Goal: Task Accomplishment & Management: Manage account settings

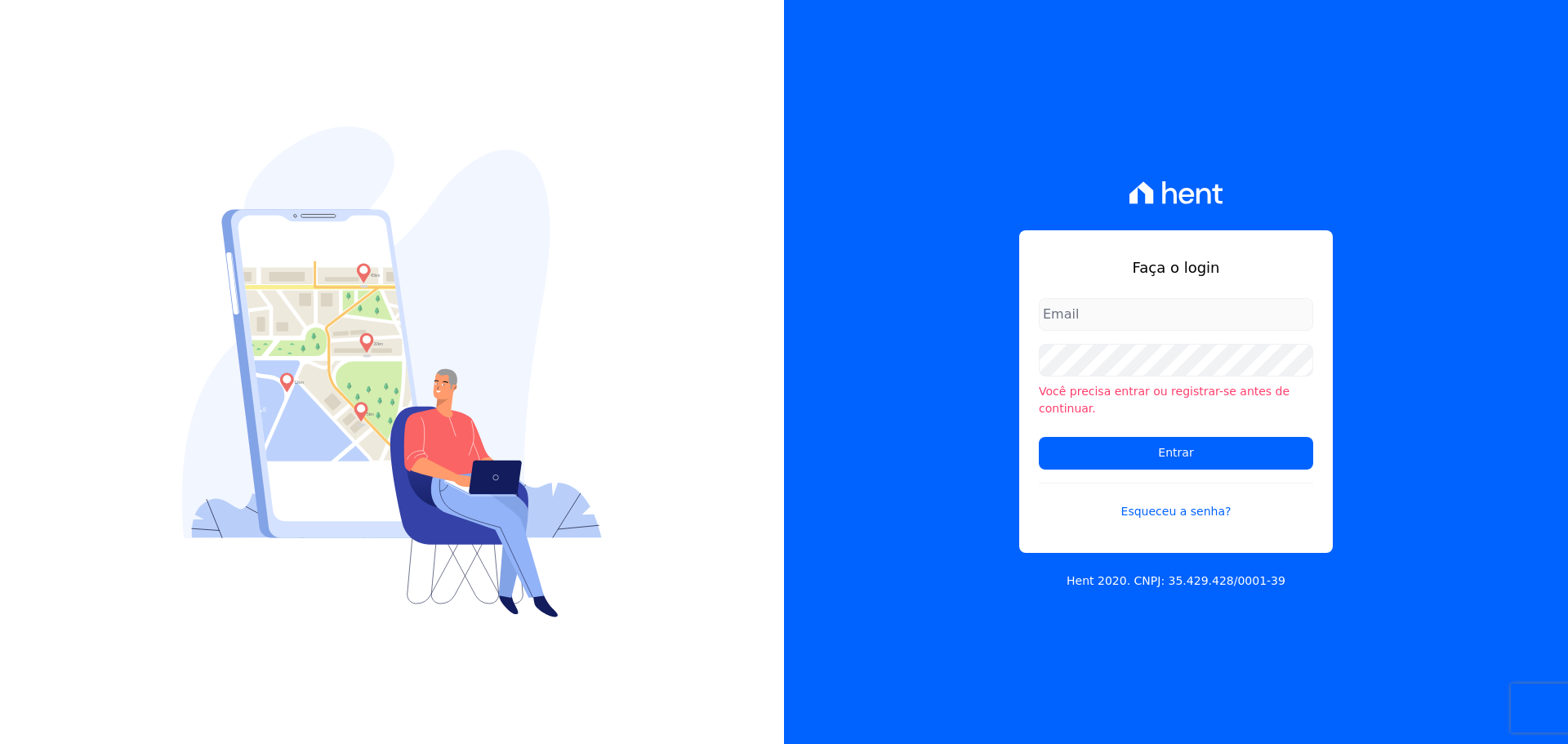
click at [1097, 331] on input "email" at bounding box center [1176, 314] width 274 height 32
type input "[PERSON_NAME][EMAIL_ADDRESS][DOMAIN_NAME]"
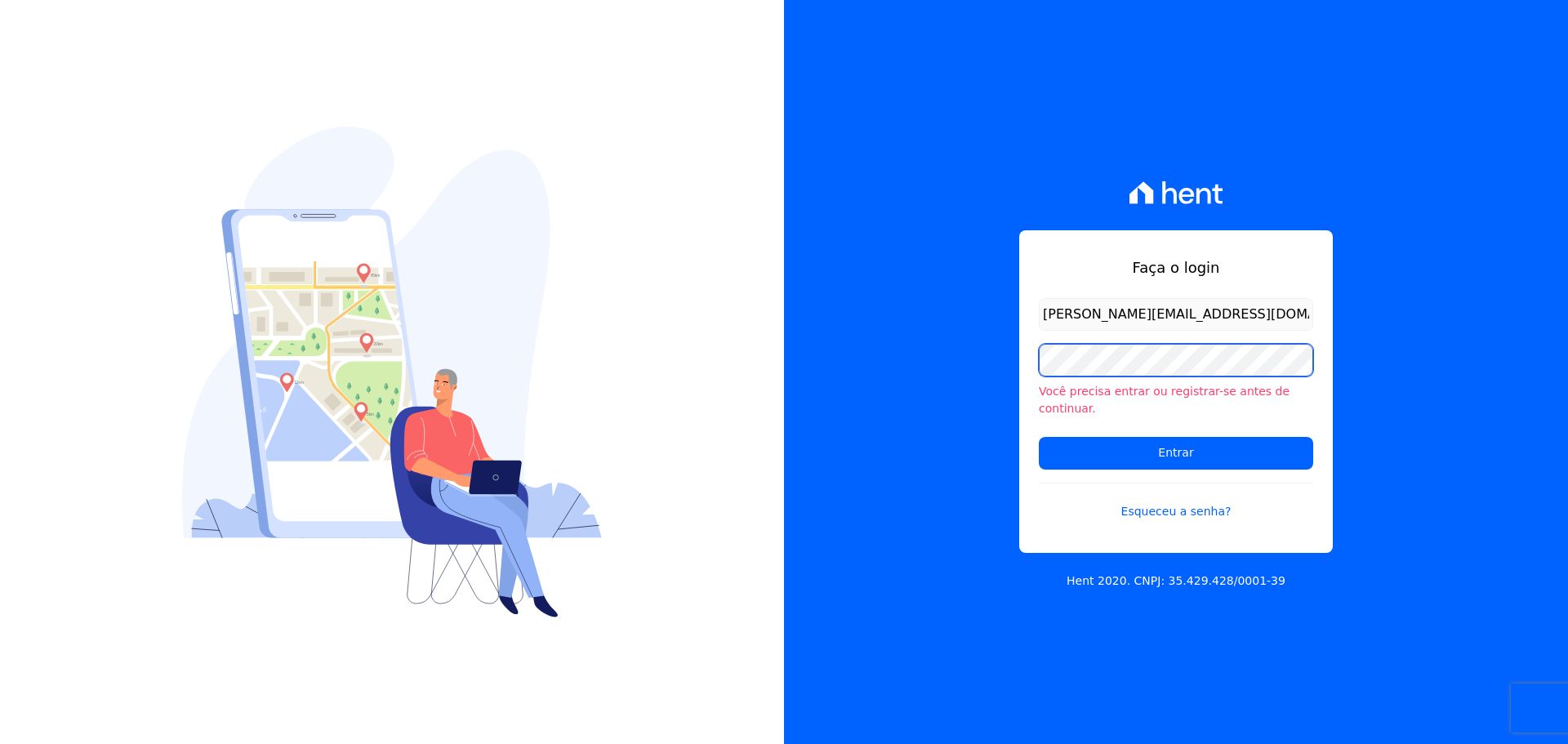
click at [1038, 437] on input "Entrar" at bounding box center [1176, 453] width 274 height 32
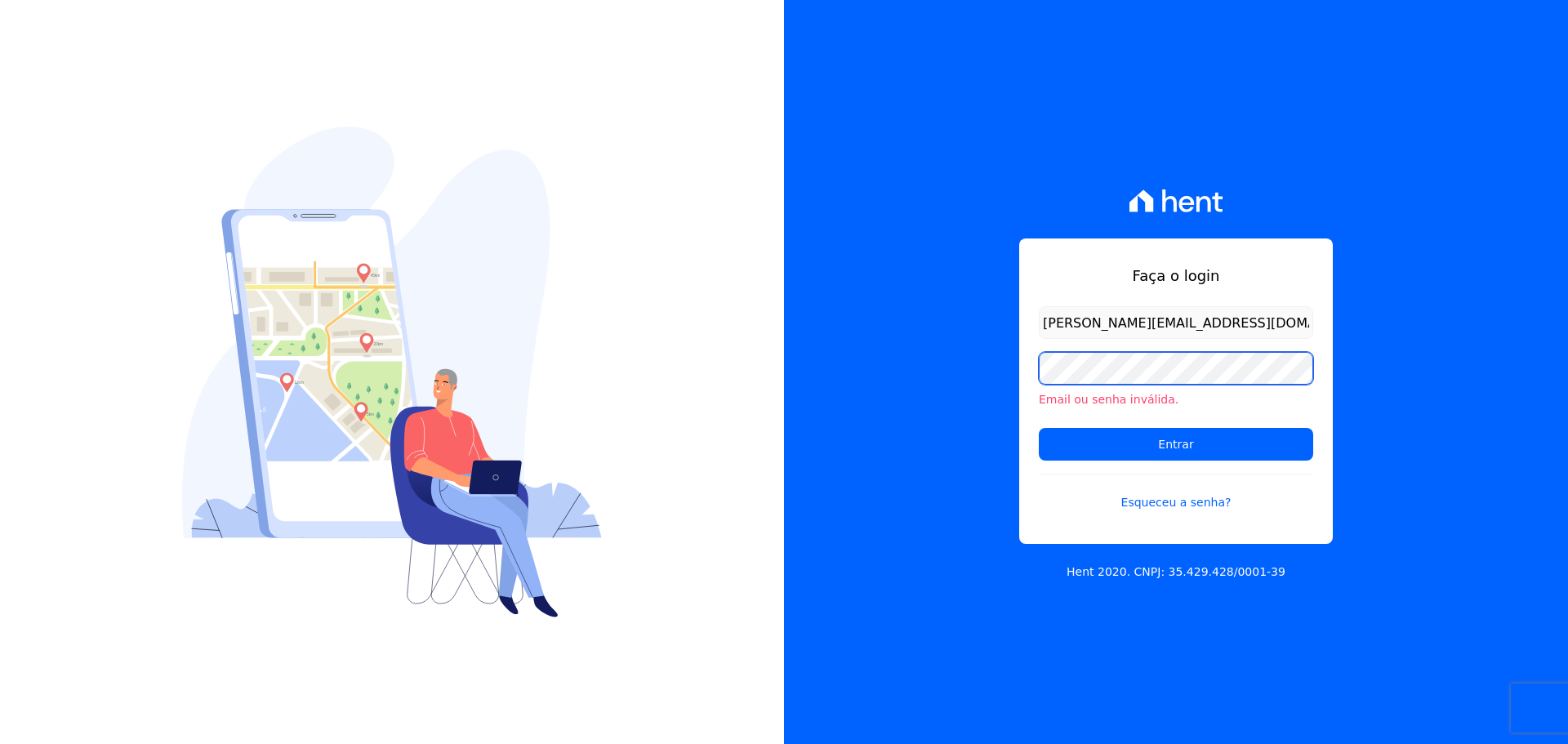
click at [1038, 428] on input "Entrar" at bounding box center [1176, 444] width 274 height 32
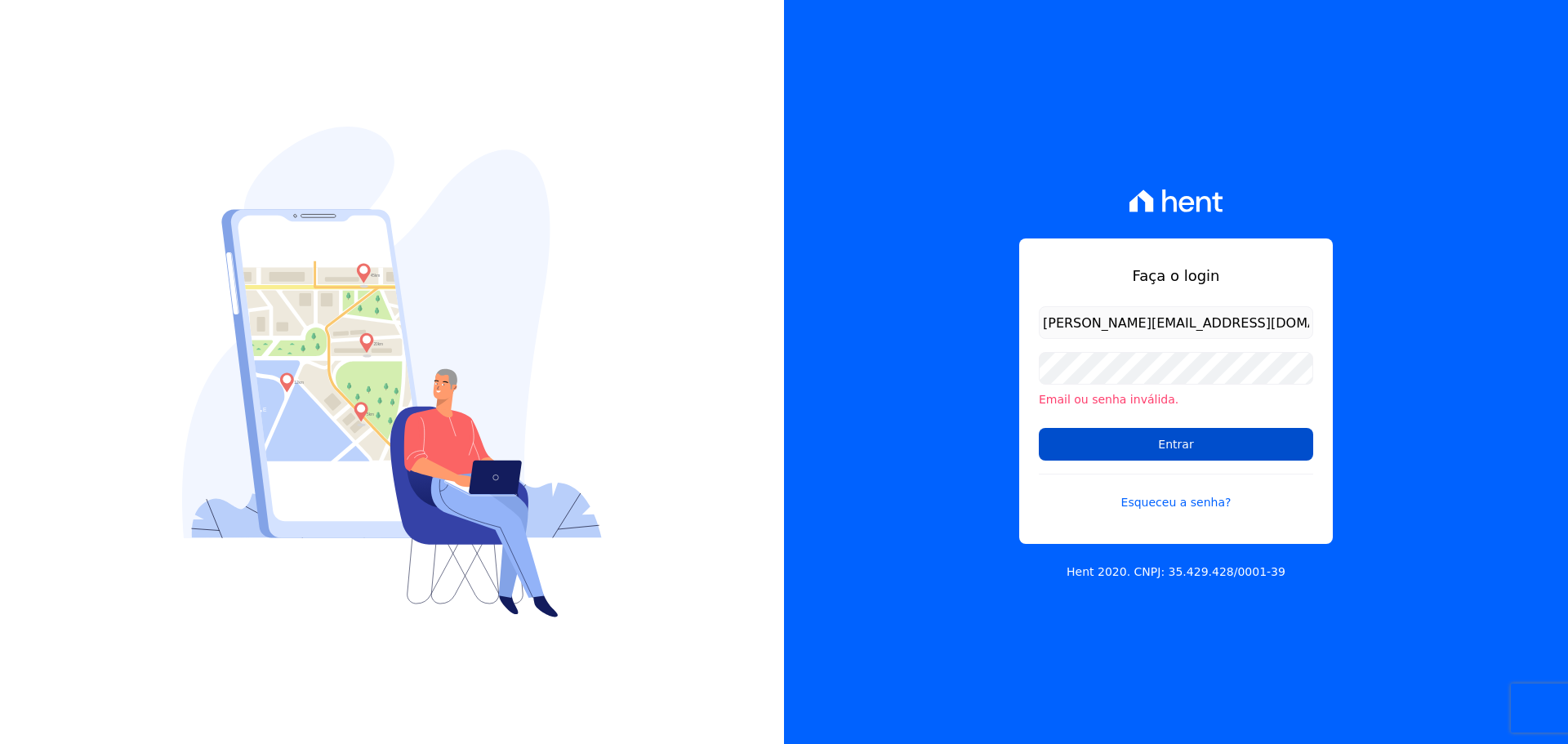
click at [1101, 444] on input "Entrar" at bounding box center [1176, 444] width 274 height 32
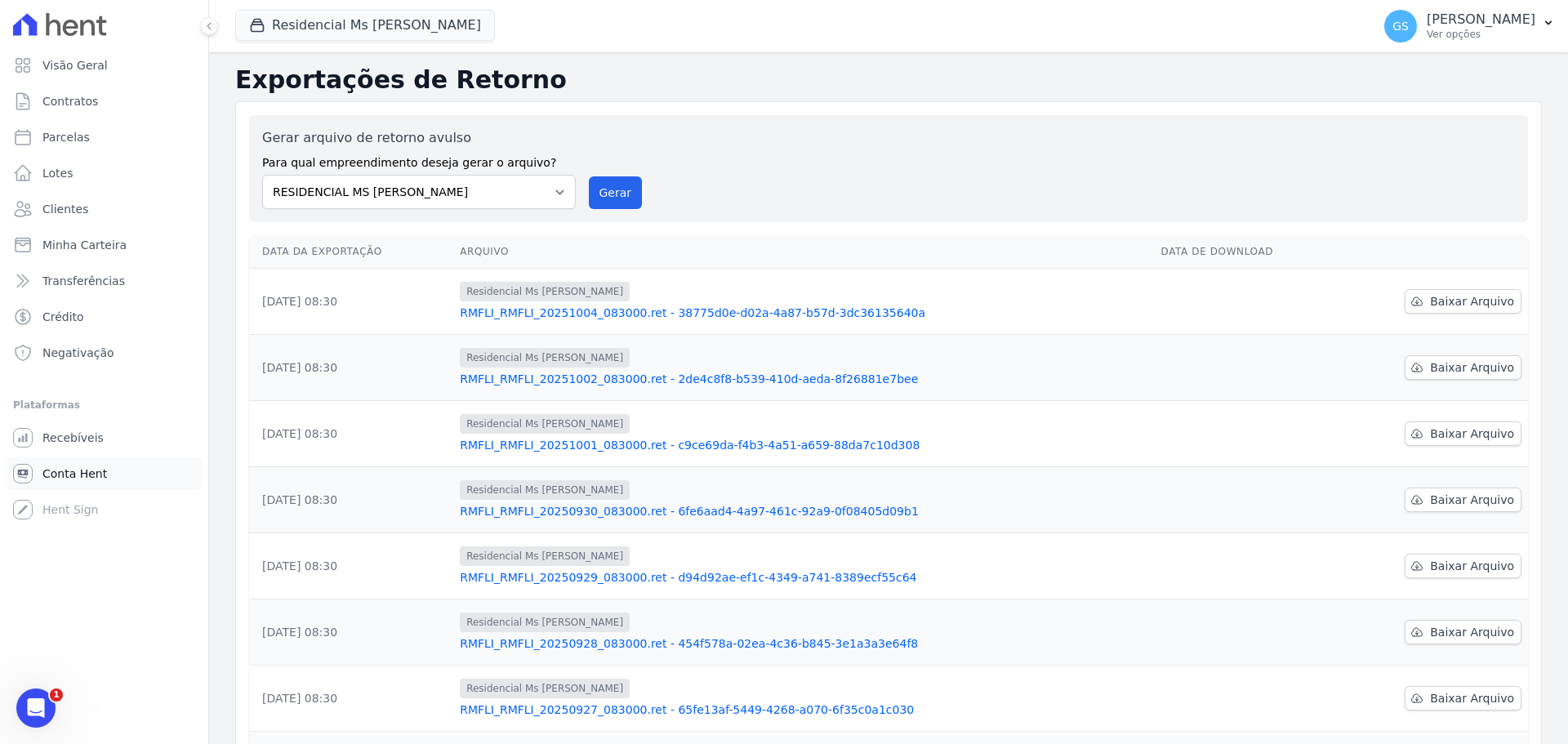
click at [80, 478] on span "Conta Hent" at bounding box center [75, 473] width 65 height 16
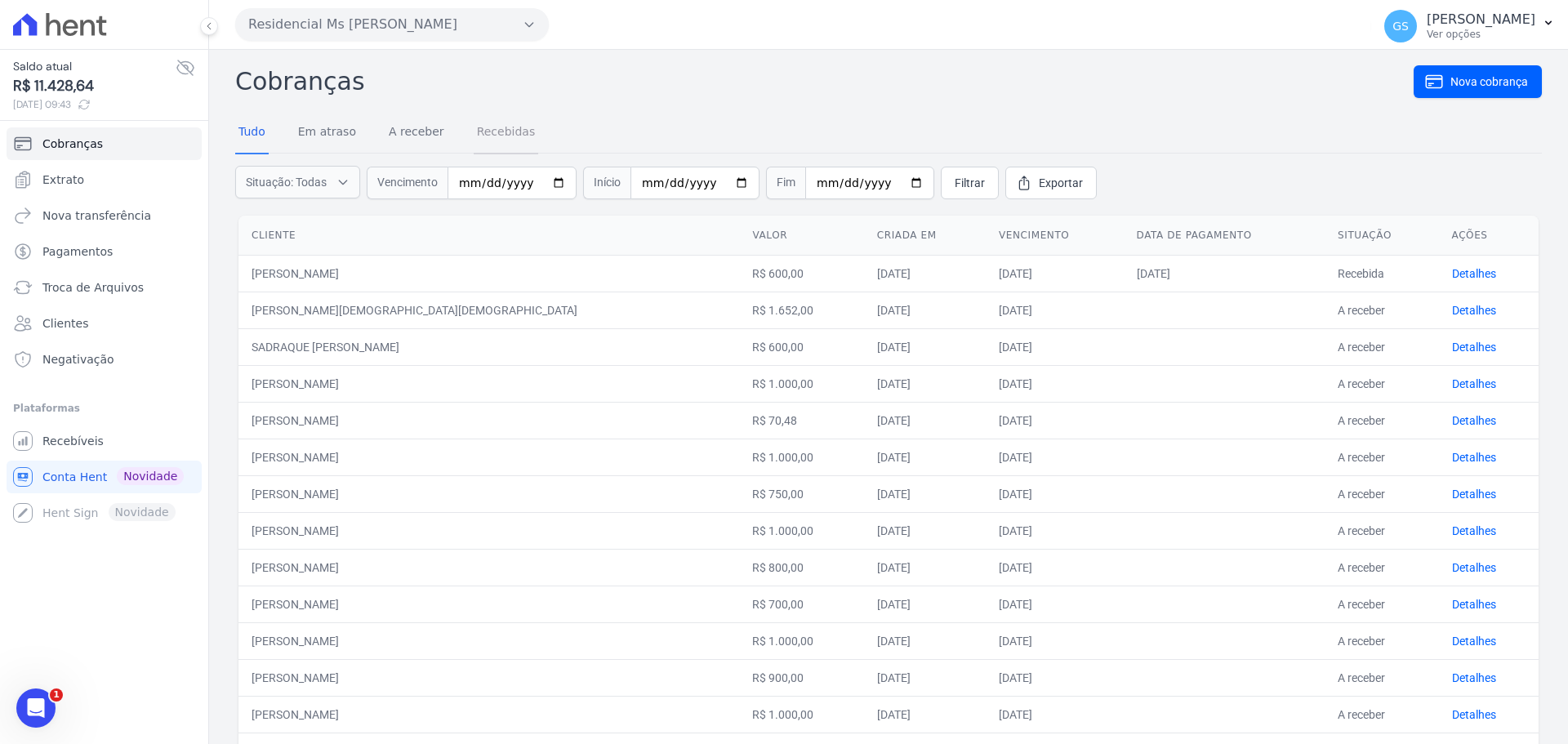
click at [482, 149] on link "Recebidas" at bounding box center [506, 132] width 66 height 43
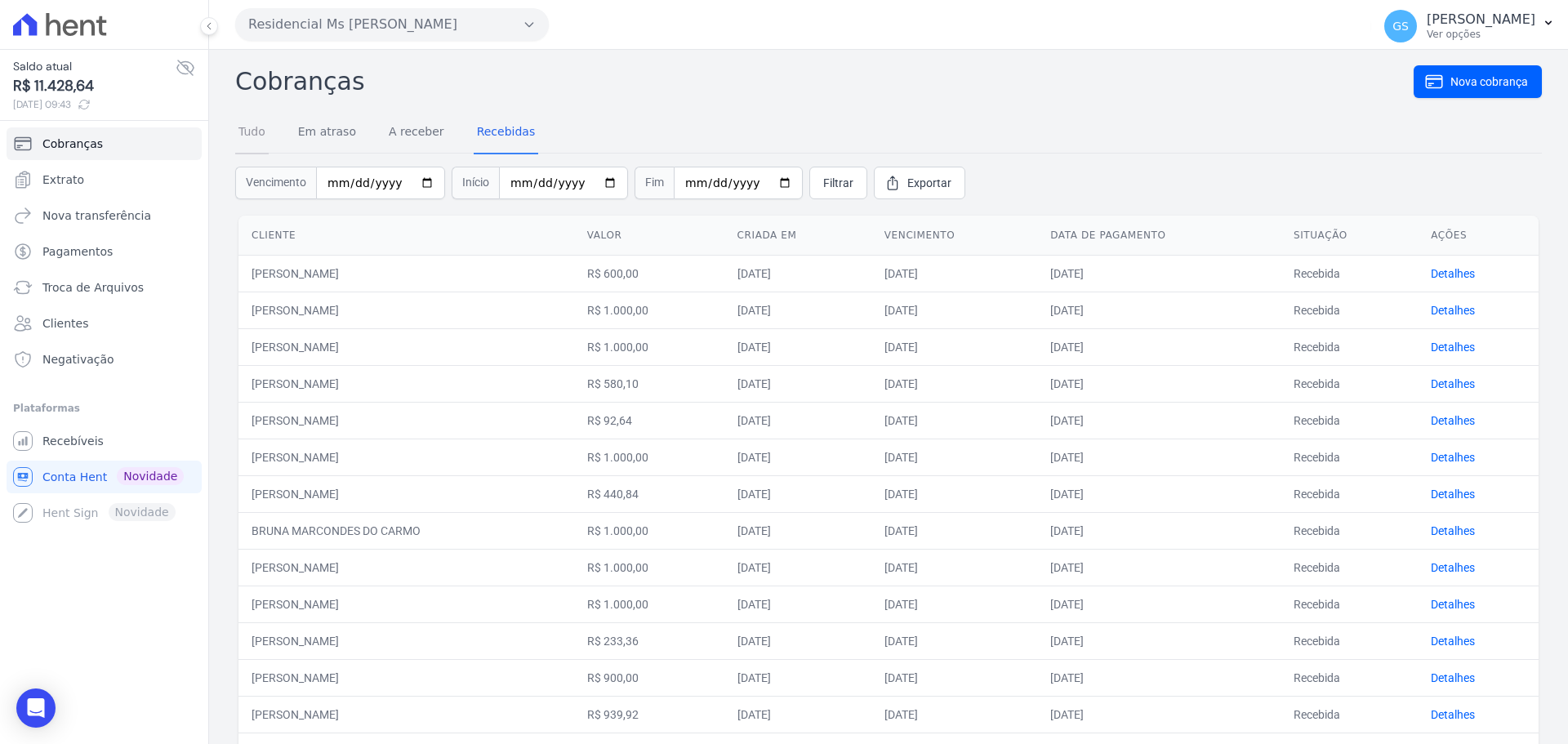
click at [260, 141] on link "Tudo" at bounding box center [251, 132] width 33 height 43
